Goal: Check status: Check status

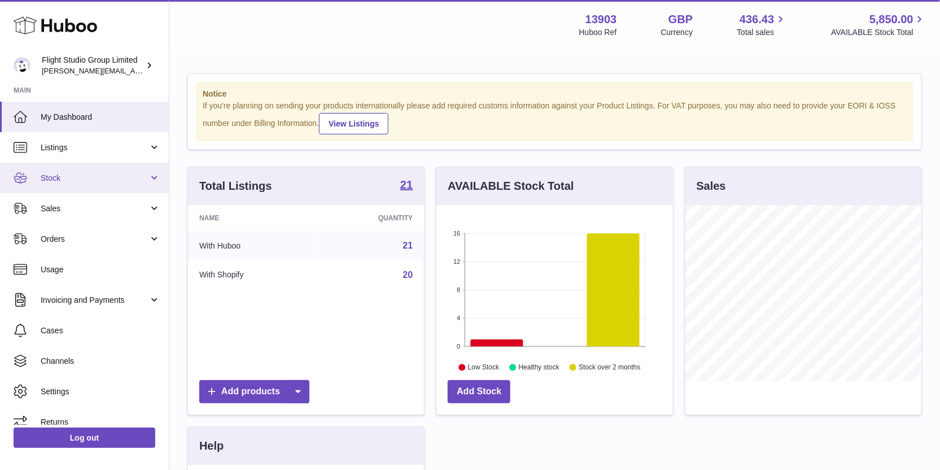
scroll to position [176, 237]
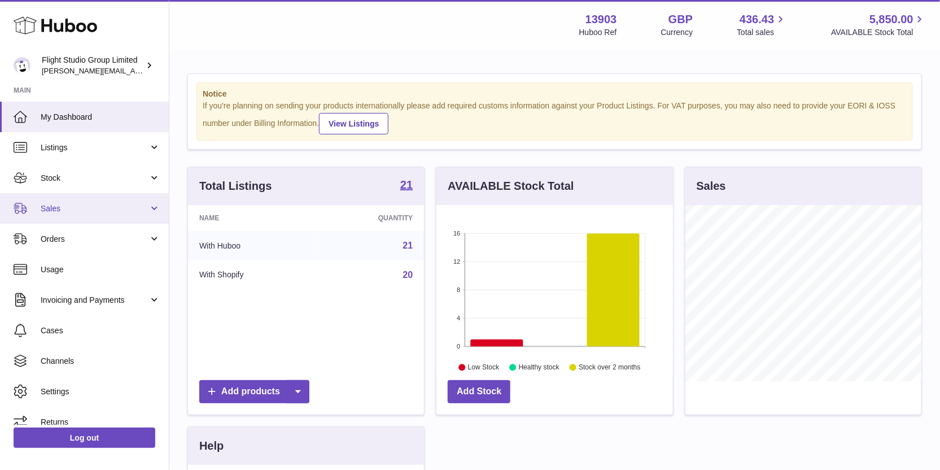
click at [106, 200] on link "Sales" at bounding box center [84, 208] width 169 height 30
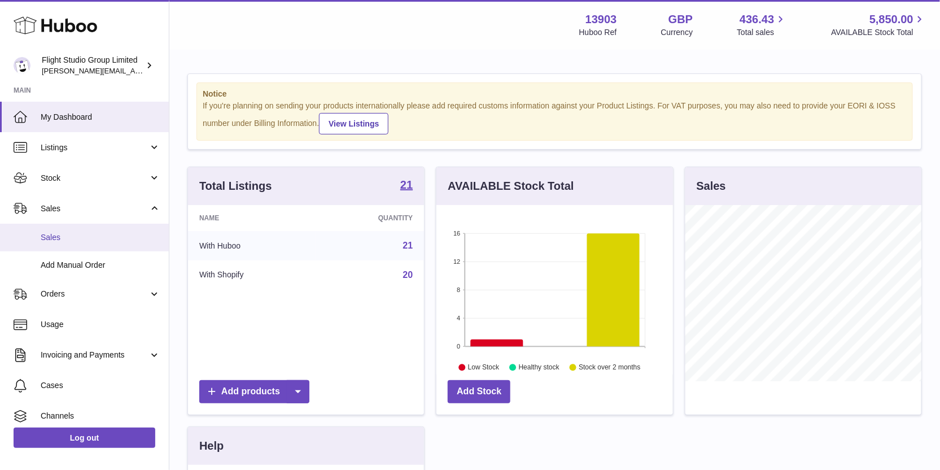
click at [104, 228] on link "Sales" at bounding box center [84, 238] width 169 height 28
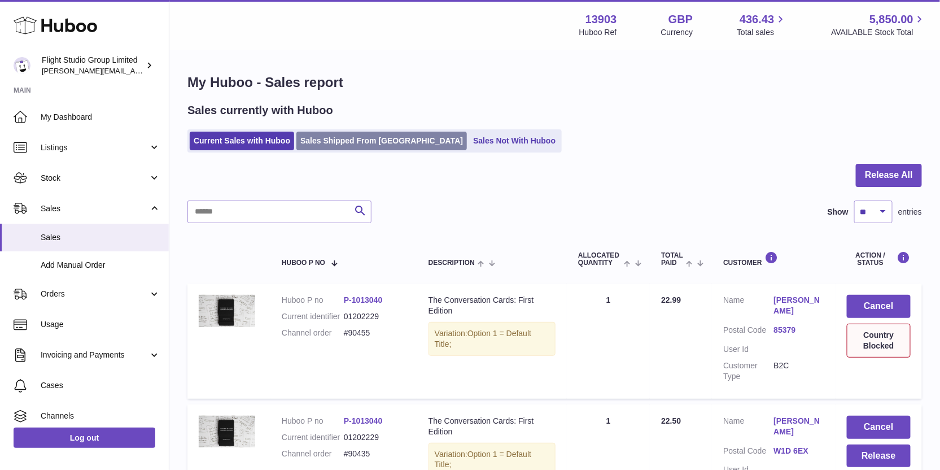
click at [335, 134] on link "Sales Shipped From [GEOGRAPHIC_DATA]" at bounding box center [381, 141] width 171 height 19
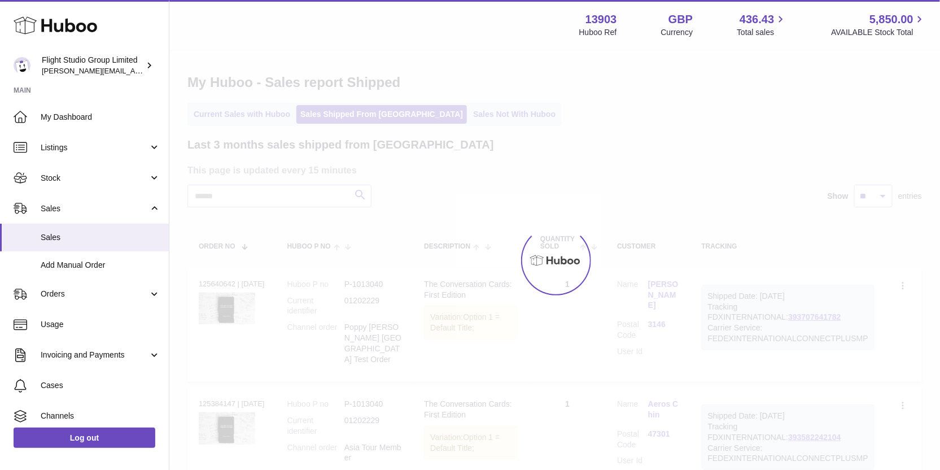
scroll to position [86, 0]
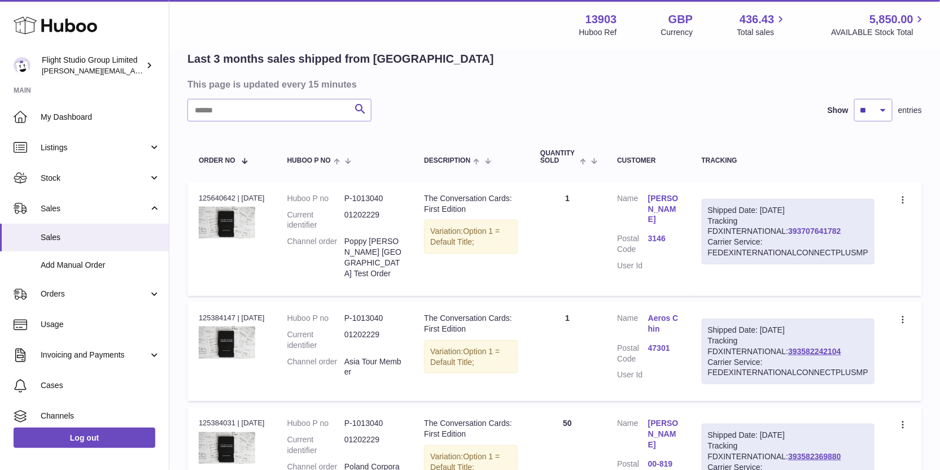
click at [788, 230] on link "393707641782" at bounding box center [814, 230] width 53 height 9
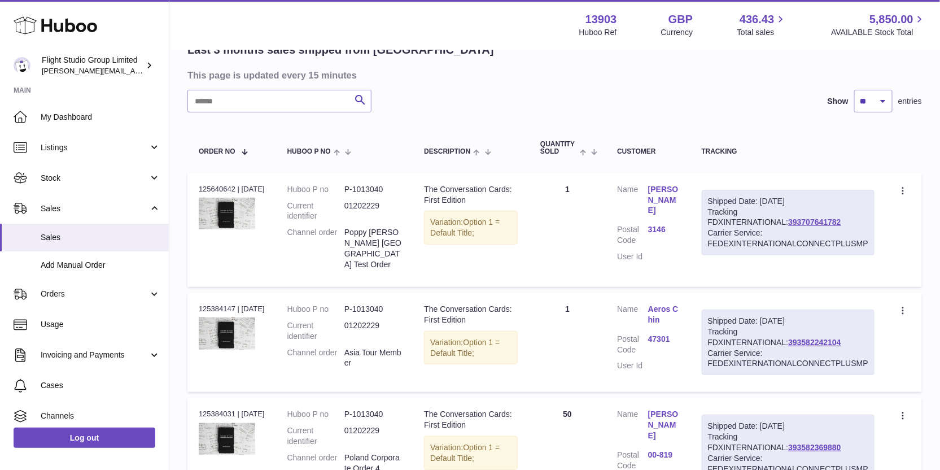
scroll to position [128, 0]
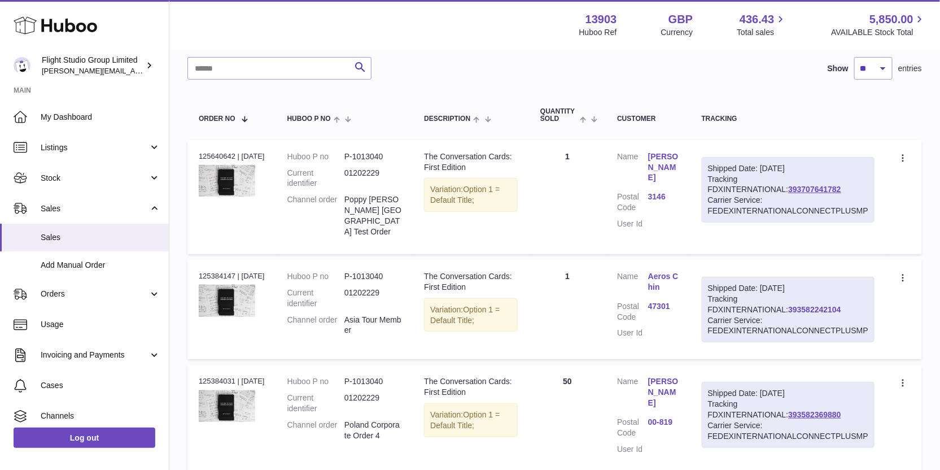
click at [788, 305] on link "393582242104" at bounding box center [814, 309] width 53 height 9
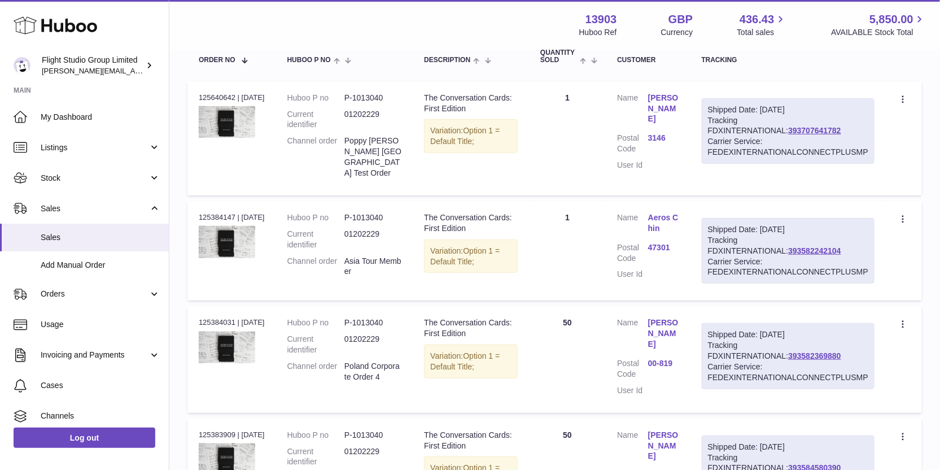
scroll to position [256, 0]
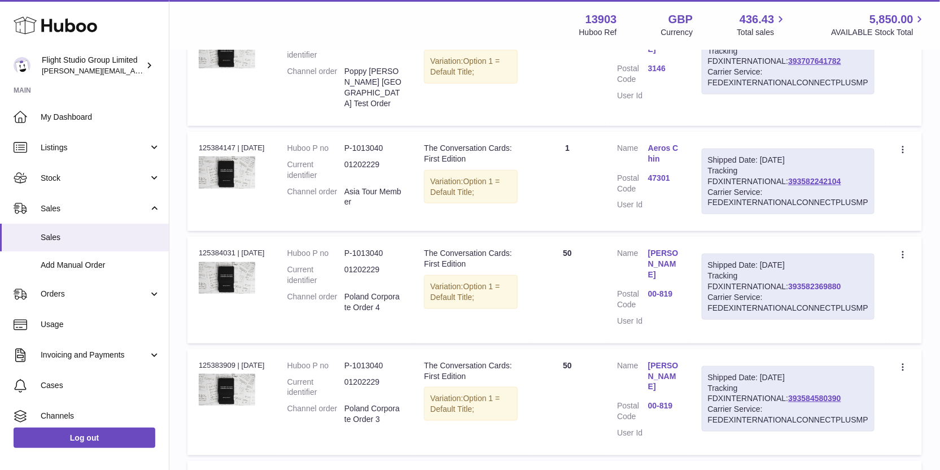
click at [788, 282] on link "393582369880" at bounding box center [814, 286] width 53 height 9
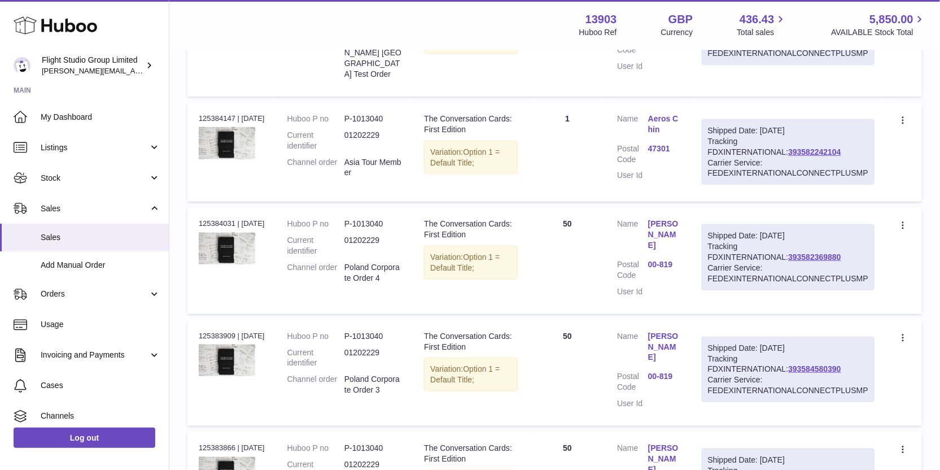
scroll to position [286, 0]
click at [788, 363] on link "393584580390" at bounding box center [814, 367] width 53 height 9
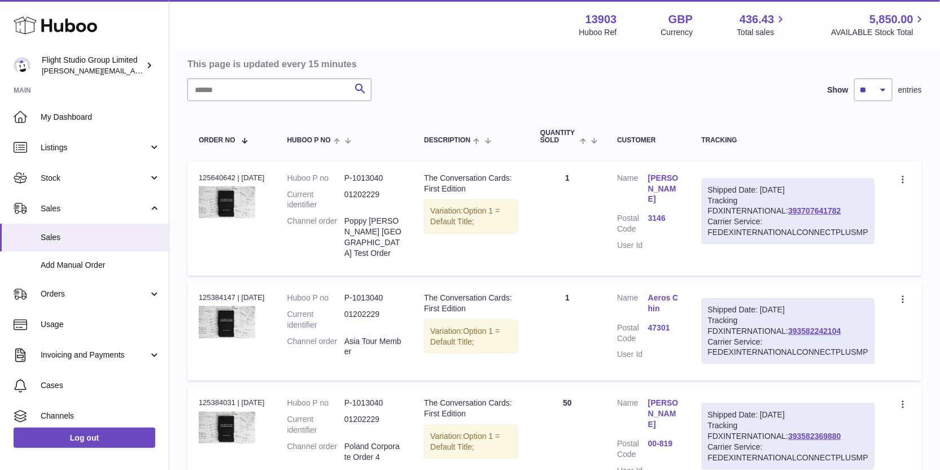
scroll to position [0, 0]
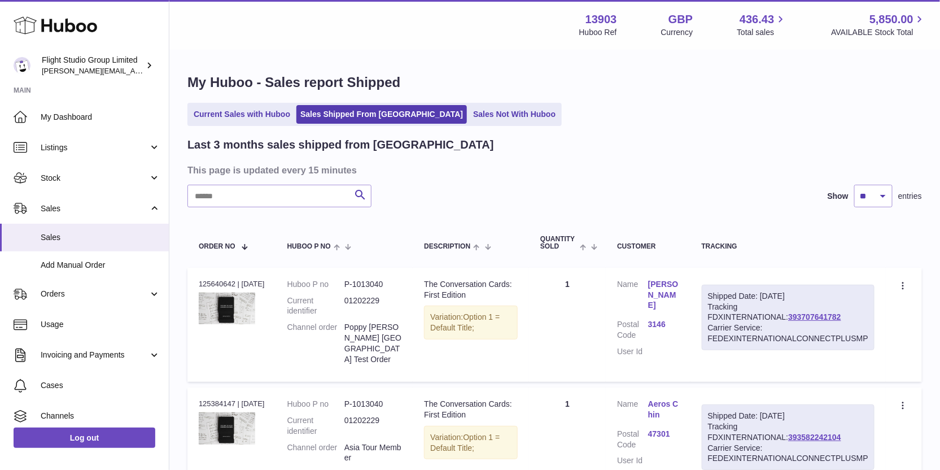
click at [302, 194] on input "text" at bounding box center [279, 195] width 184 height 23
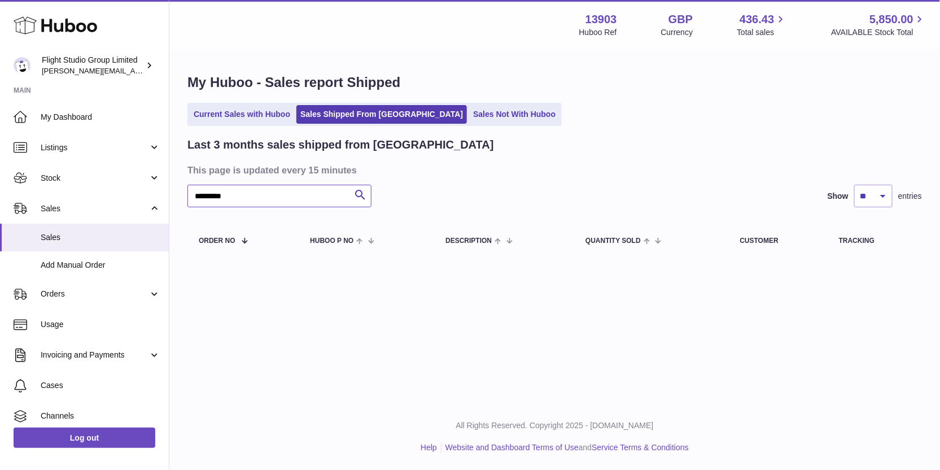
click at [223, 195] on input "*********" at bounding box center [279, 196] width 184 height 23
type input "**"
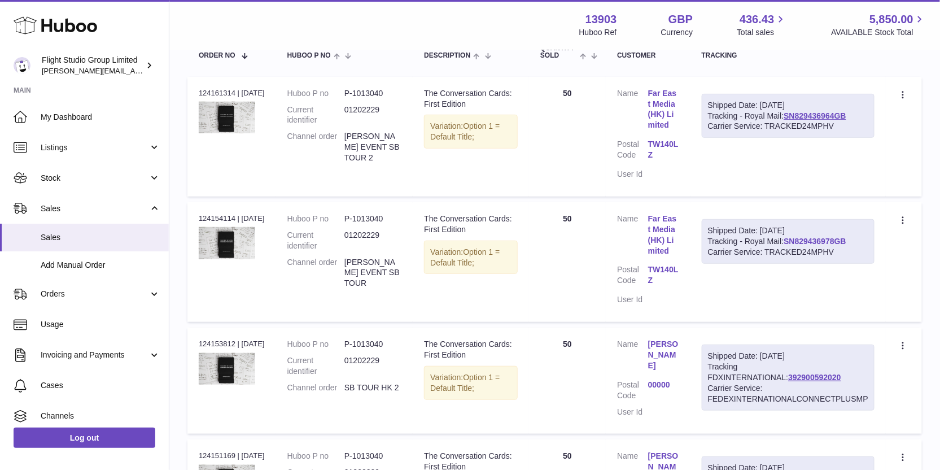
scroll to position [176, 0]
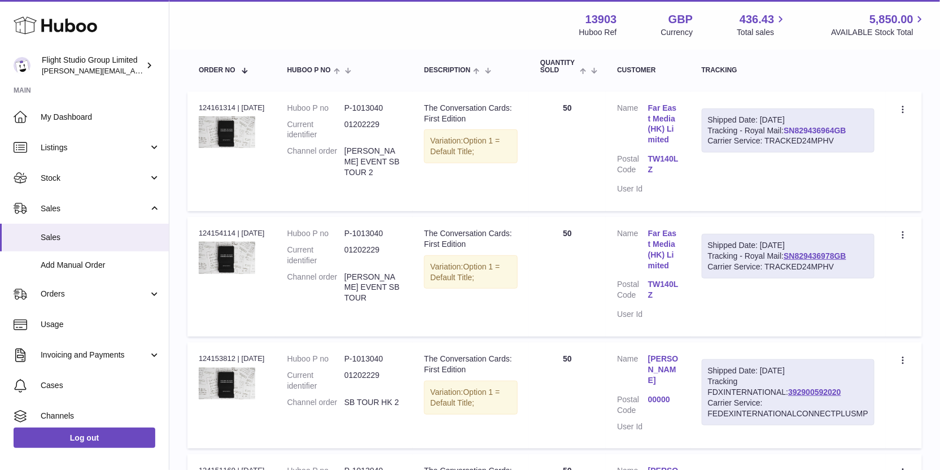
click at [795, 127] on link "SN829436964GB" at bounding box center [815, 130] width 63 height 9
click at [788, 391] on link "392900592020" at bounding box center [814, 391] width 53 height 9
click at [802, 253] on link "SN829436978GB" at bounding box center [815, 255] width 63 height 9
drag, startPoint x: 645, startPoint y: 281, endPoint x: 666, endPoint y: 295, distance: 25.2
click at [666, 295] on dl "Customer Name Far East Media (HK) Limited Postal Code TW140LZ User Id" at bounding box center [648, 276] width 62 height 97
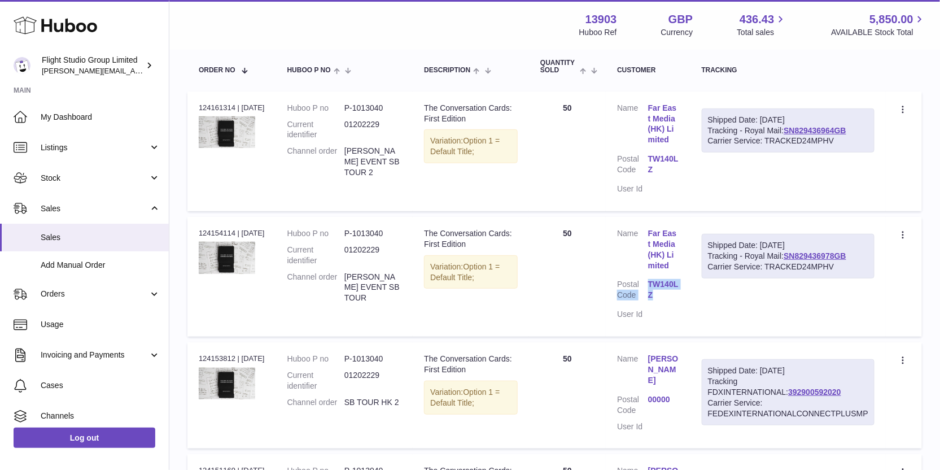
click at [666, 295] on link "TW140LZ" at bounding box center [663, 289] width 31 height 21
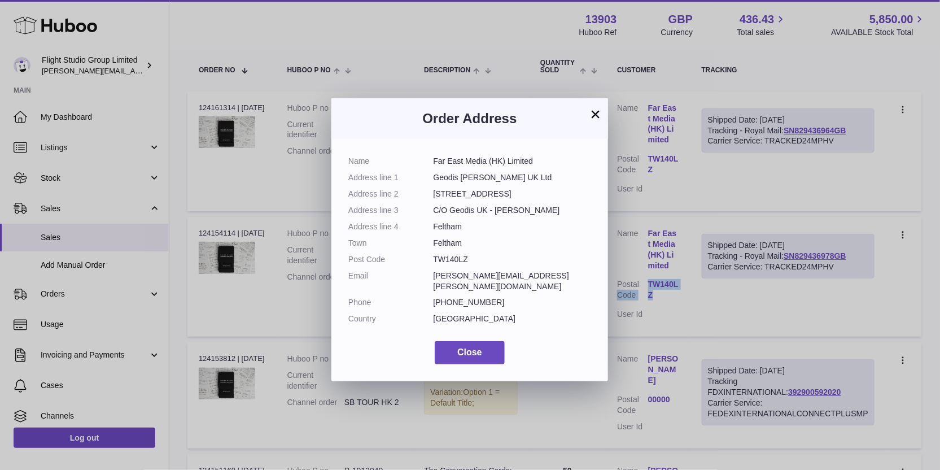
drag, startPoint x: 473, startPoint y: 263, endPoint x: 430, endPoint y: 263, distance: 42.9
click at [430, 263] on dl "Name Far East Media (HK) Limited Address line 1 [PERSON_NAME] UK Ltd Address li…" at bounding box center [469, 243] width 243 height 174
copy dl "TW140LZ"
click at [473, 259] on dd "TW140LZ" at bounding box center [513, 259] width 158 height 11
drag, startPoint x: 434, startPoint y: 259, endPoint x: 468, endPoint y: 259, distance: 33.9
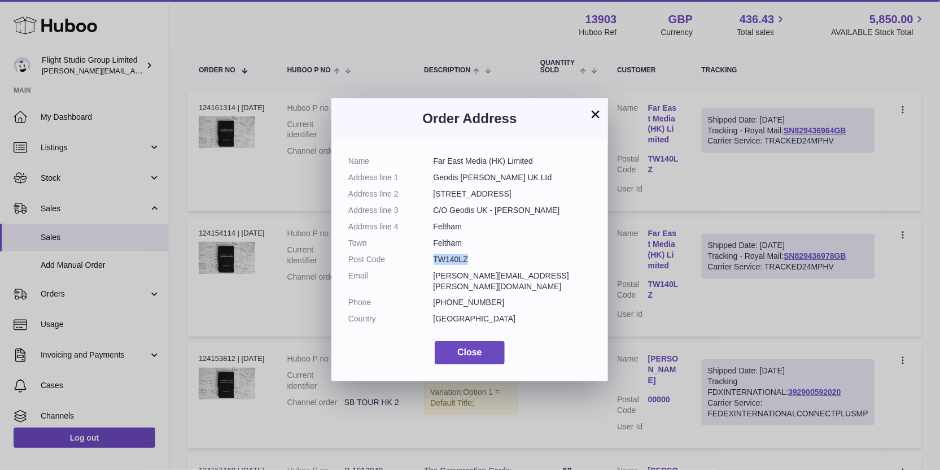
click at [468, 259] on dd "TW140LZ" at bounding box center [513, 259] width 158 height 11
copy dd "TW140LZ"
click at [592, 111] on button "×" at bounding box center [596, 114] width 14 height 14
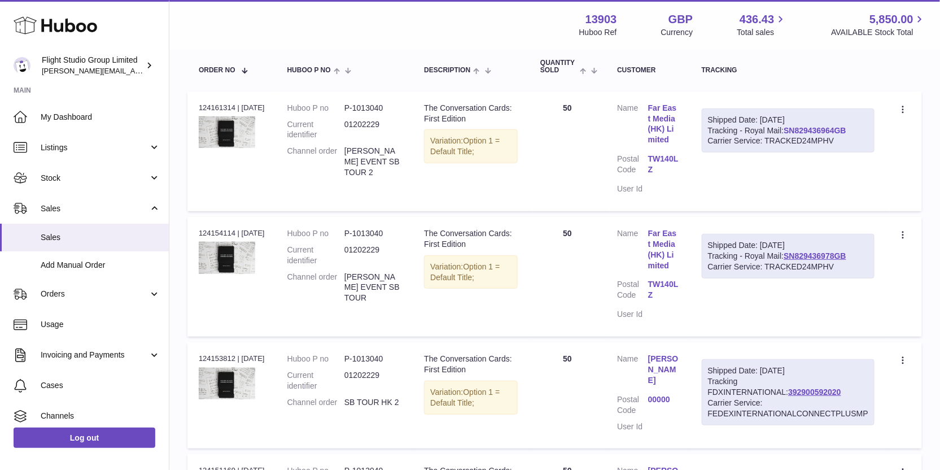
click at [806, 130] on link "SN829436964GB" at bounding box center [815, 130] width 63 height 9
drag, startPoint x: 852, startPoint y: 252, endPoint x: 700, endPoint y: 258, distance: 152.0
click at [700, 258] on td "Shipped Date: [DATE] Tracking - Royal Mail: SN829436978GB Carrier Service: TRAC…" at bounding box center [788, 277] width 195 height 120
copy div "Tracking - Royal Mail: SN829436978GB"
drag, startPoint x: 851, startPoint y: 126, endPoint x: 706, endPoint y: 126, distance: 144.6
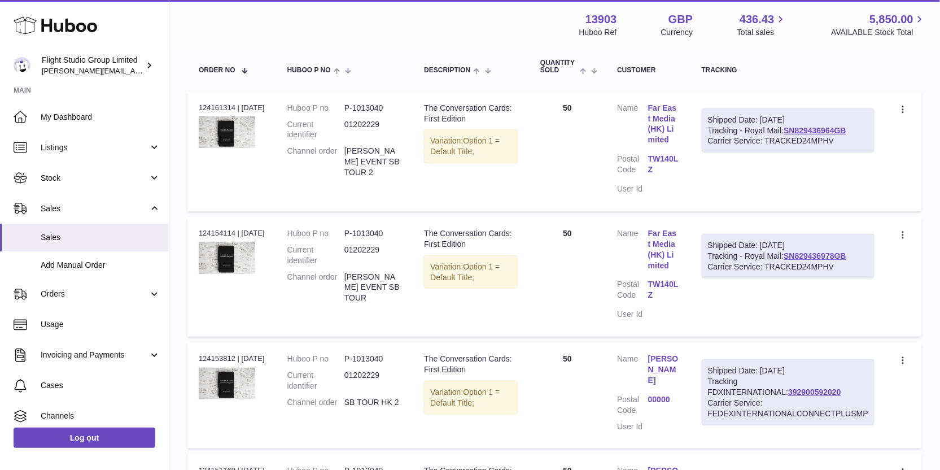
click at [706, 126] on div "Shipped Date: [DATE] Tracking - Royal Mail: SN829436964GB Carrier Service: TRAC…" at bounding box center [788, 130] width 173 height 45
copy div "Tracking - Royal Mail: SN829436964GB"
click at [643, 256] on dt "Customer Name" at bounding box center [632, 251] width 31 height 46
click at [651, 254] on link "Far East Media (HK) Limited" at bounding box center [663, 249] width 31 height 43
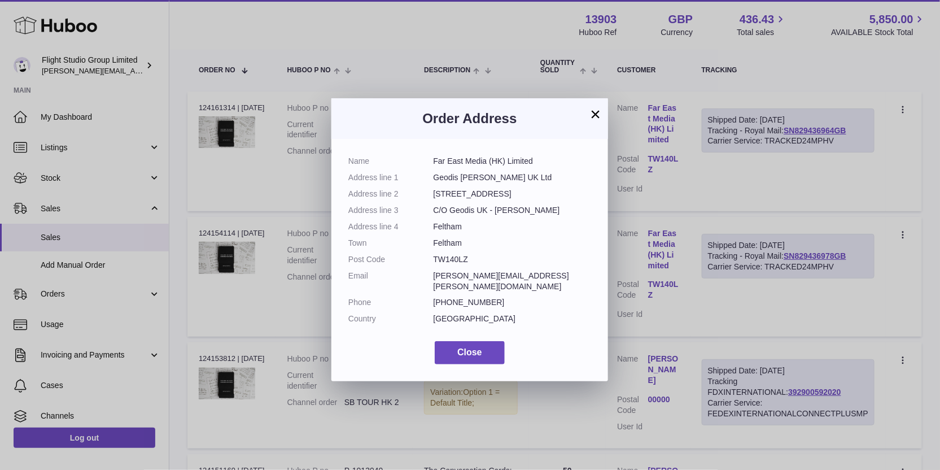
drag, startPoint x: 434, startPoint y: 162, endPoint x: 504, endPoint y: 261, distance: 121.3
click at [504, 261] on dl "Name Far East Media (HK) Limited Address line 1 [PERSON_NAME] UK Ltd Address li…" at bounding box center [469, 243] width 243 height 174
click at [504, 261] on dd "TW140LZ" at bounding box center [513, 259] width 158 height 11
drag, startPoint x: 435, startPoint y: 159, endPoint x: 516, endPoint y: 298, distance: 161.0
click at [516, 298] on dl "Name Far East Media (HK) Limited Address line 1 [PERSON_NAME] UK Ltd Address li…" at bounding box center [469, 243] width 243 height 174
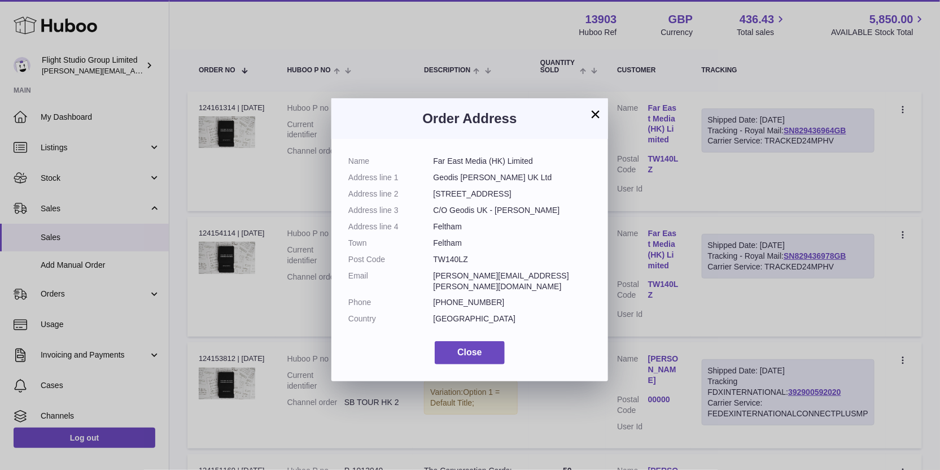
drag, startPoint x: 523, startPoint y: 320, endPoint x: 342, endPoint y: 160, distance: 242.0
click at [342, 160] on div "Name Far East Media (HK) Limited Address line 1 [PERSON_NAME] UK Ltd Address li…" at bounding box center [469, 260] width 277 height 242
copy div "Name Far East Media (HK) Limited Address line 1 [PERSON_NAME] UK Ltd Address li…"
